Goal: Task Accomplishment & Management: Manage account settings

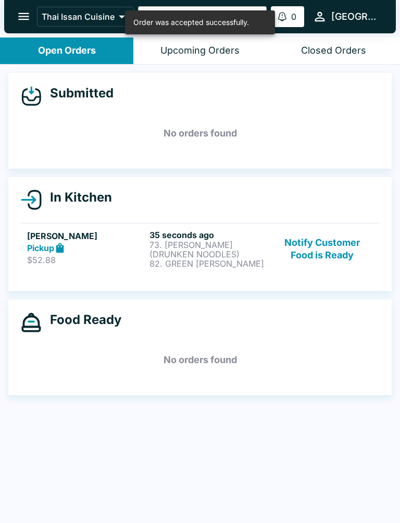
click at [109, 251] on div "Pickup" at bounding box center [86, 248] width 118 height 12
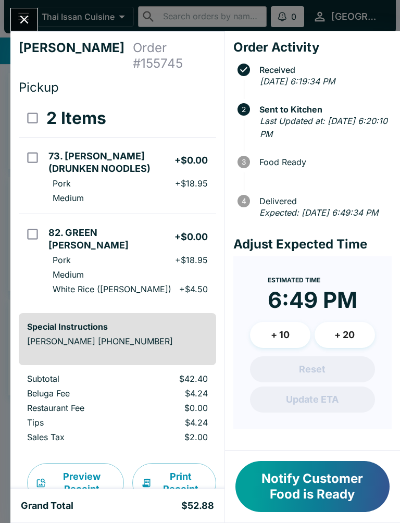
click at [170, 466] on button "Print Receipt" at bounding box center [174, 483] width 84 height 40
click at [18, 19] on icon "Close" at bounding box center [24, 19] width 14 height 14
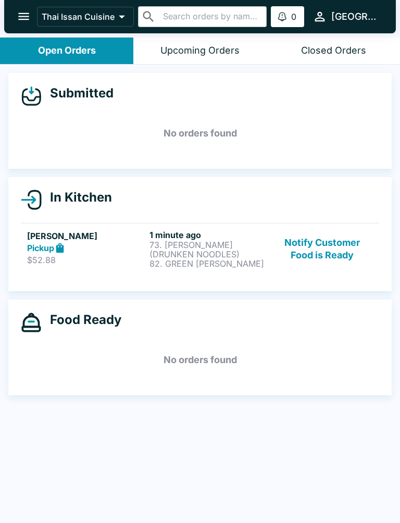
click at [332, 249] on button "Notify Customer Food is Ready" at bounding box center [322, 249] width 101 height 39
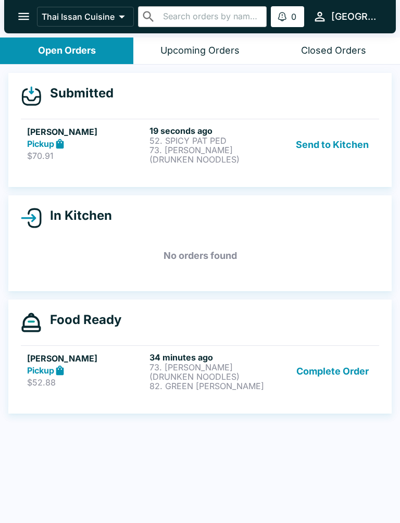
click at [309, 144] on button "Send to Kitchen" at bounding box center [332, 144] width 81 height 39
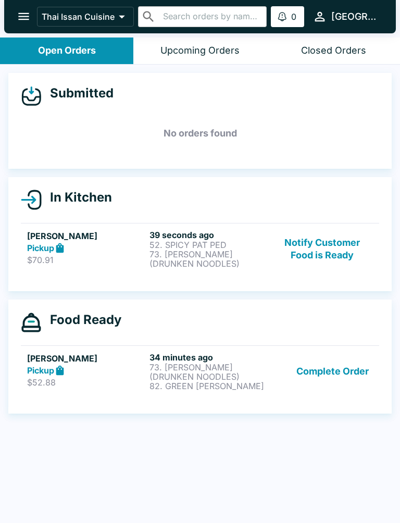
click at [99, 244] on div "Pickup" at bounding box center [86, 248] width 118 height 12
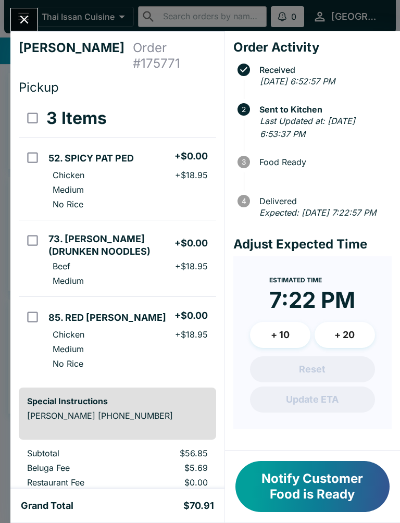
click at [30, 19] on icon "Close" at bounding box center [24, 19] width 14 height 14
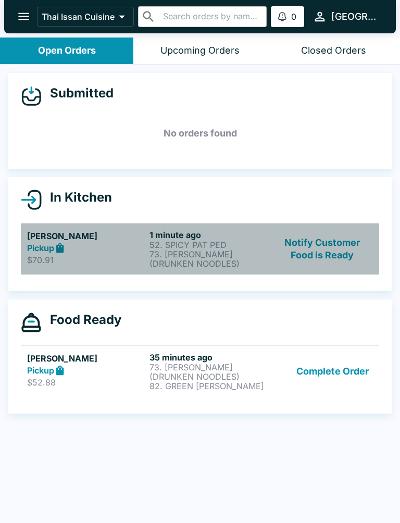
click at [96, 251] on div "Pickup" at bounding box center [86, 248] width 118 height 12
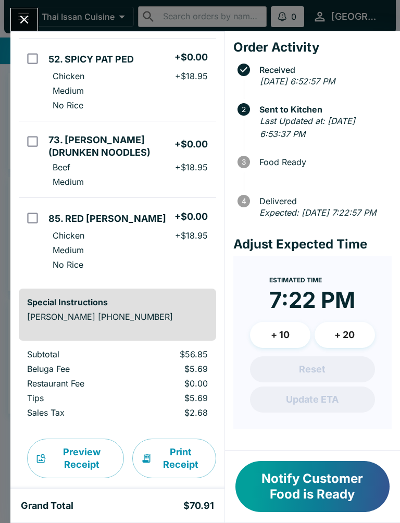
scroll to position [98, 0]
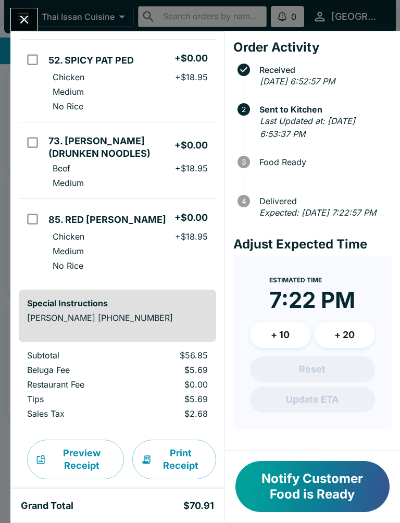
click at [177, 439] on button "Print Receipt" at bounding box center [174, 459] width 84 height 40
click at [27, 14] on icon "Close" at bounding box center [24, 19] width 14 height 14
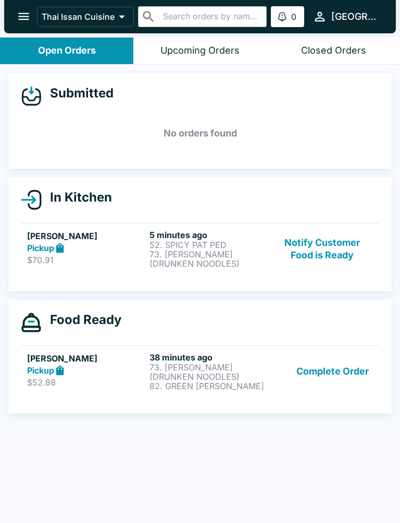
click at [342, 381] on button "Complete Order" at bounding box center [332, 371] width 81 height 39
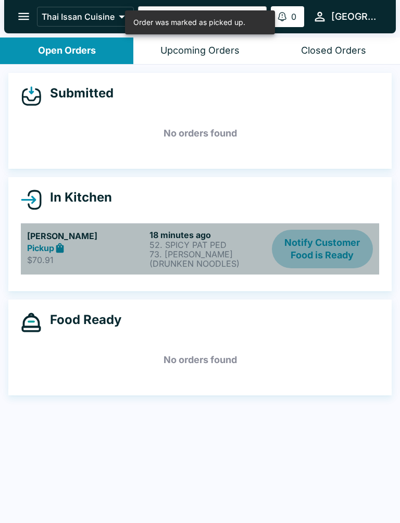
click at [327, 246] on button "Notify Customer Food is Ready" at bounding box center [322, 249] width 101 height 39
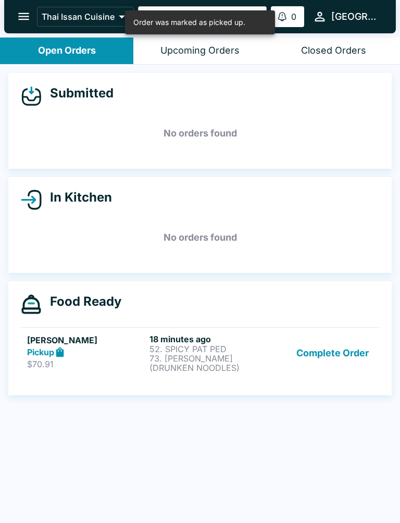
click at [350, 342] on button "Complete Order" at bounding box center [332, 353] width 81 height 39
